Goal: Navigation & Orientation: Find specific page/section

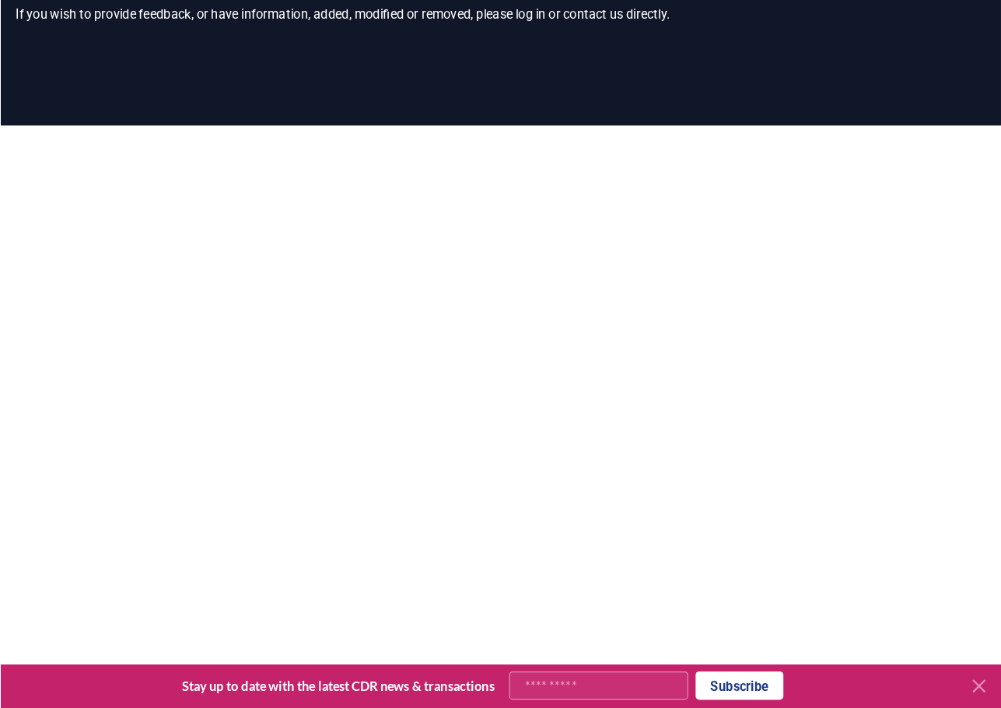
scroll to position [138, 0]
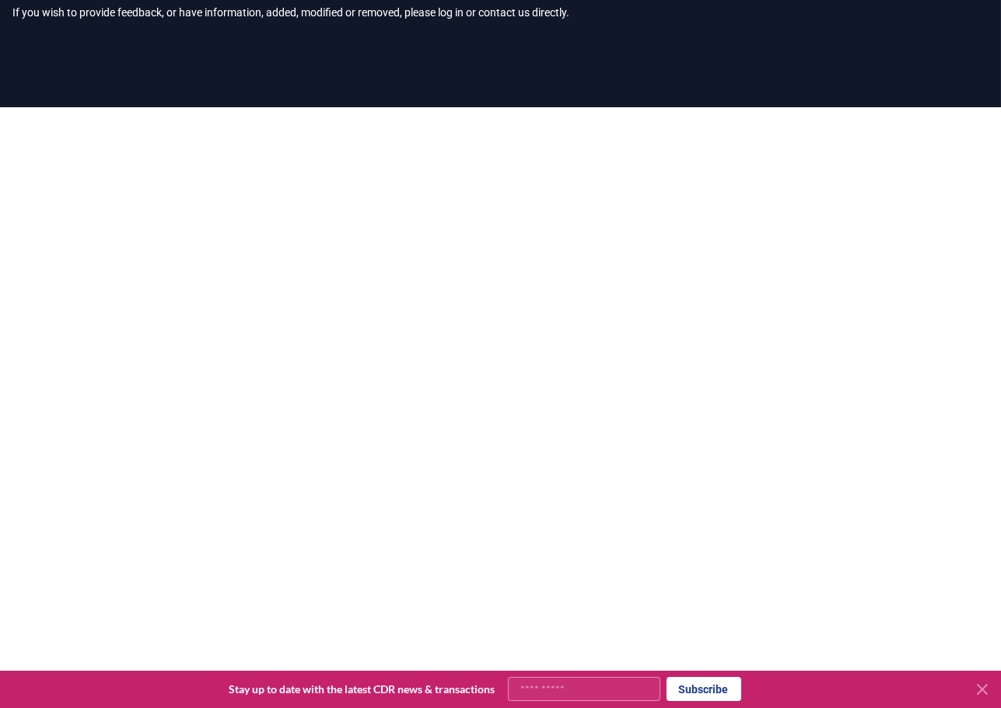
click at [850, 602] on icon at bounding box center [981, 689] width 9 height 9
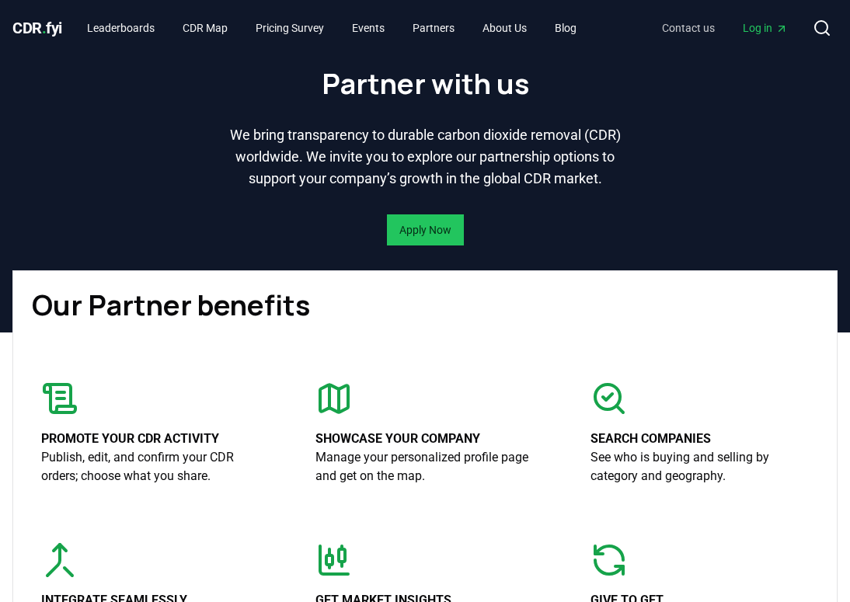
click at [671, 32] on link "Contact us" at bounding box center [689, 28] width 78 height 28
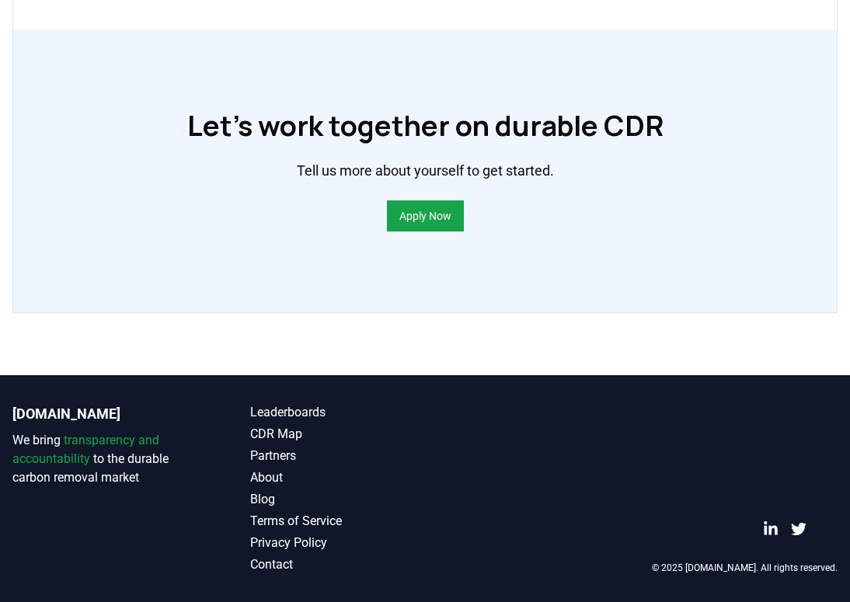
scroll to position [1175, 0]
click at [264, 481] on link "About" at bounding box center [338, 478] width 176 height 19
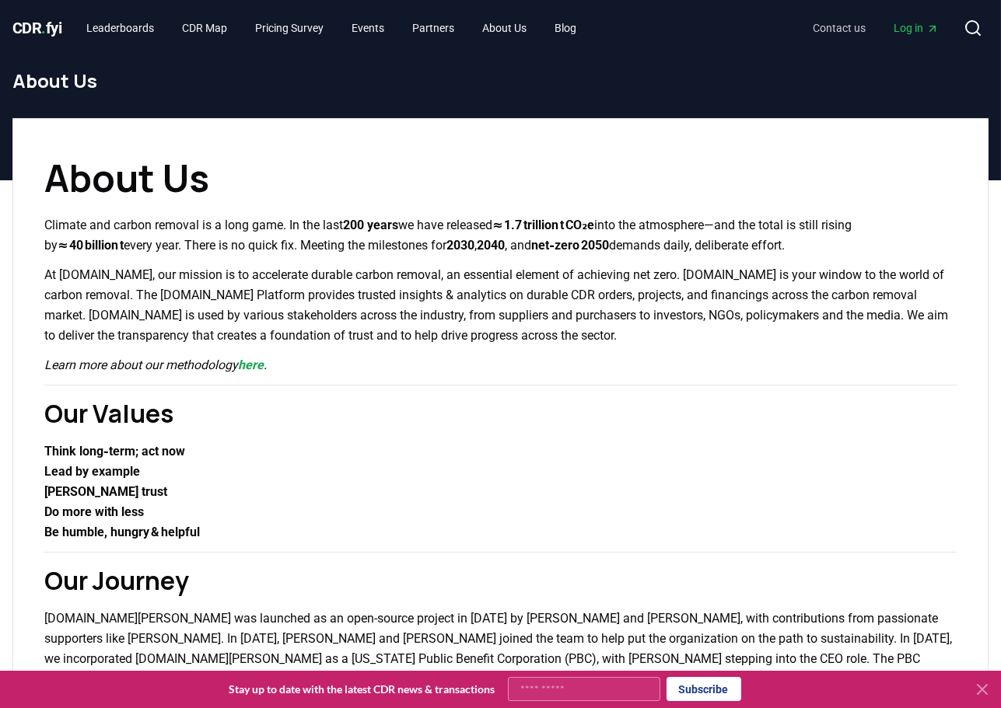
click at [828, 19] on link "Contact us" at bounding box center [839, 28] width 78 height 28
